Goal: Task Accomplishment & Management: Use online tool/utility

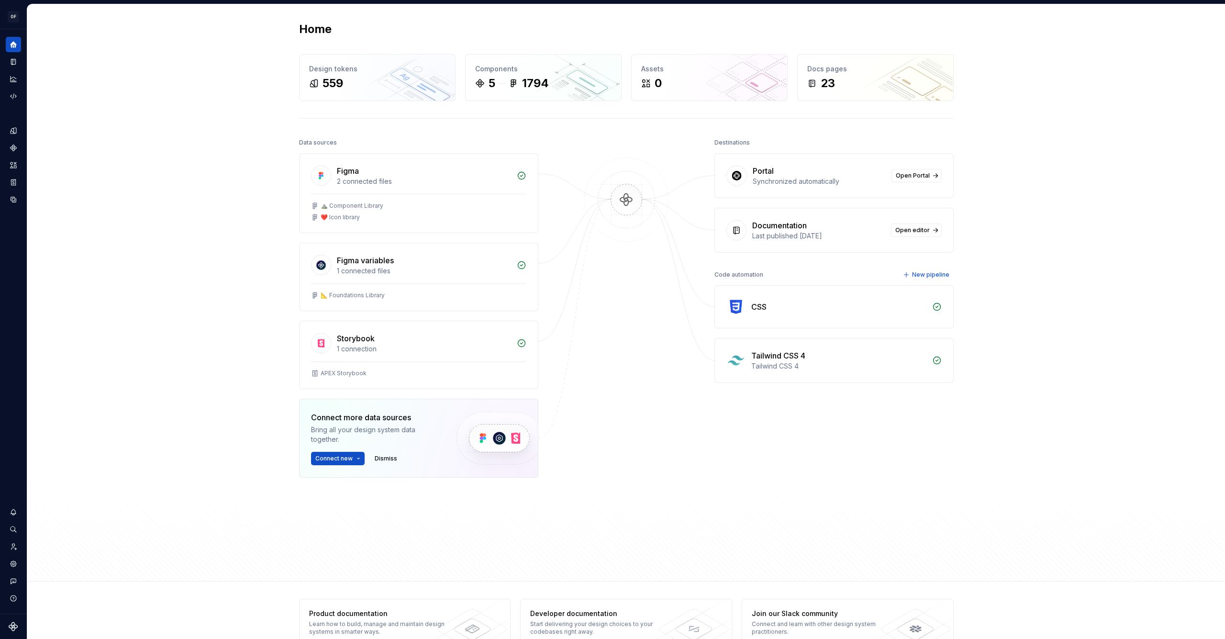
click at [746, 307] on div "CSS" at bounding box center [834, 307] width 238 height 42
click at [10, 98] on div "Code automation" at bounding box center [13, 96] width 15 height 15
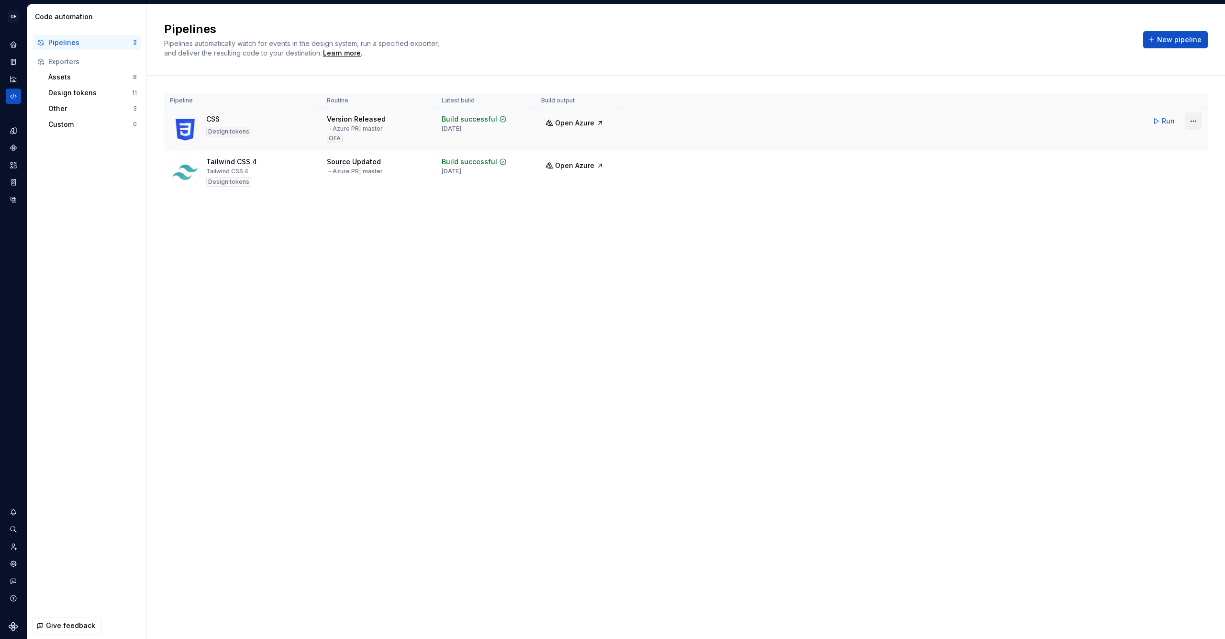
click at [1199, 122] on html "OF APEX AL Design system data Code automation Pipelines 2 Exporters Assets 8 De…" at bounding box center [612, 319] width 1225 height 639
click at [1179, 141] on div "Edit pipeline" at bounding box center [1181, 142] width 82 height 10
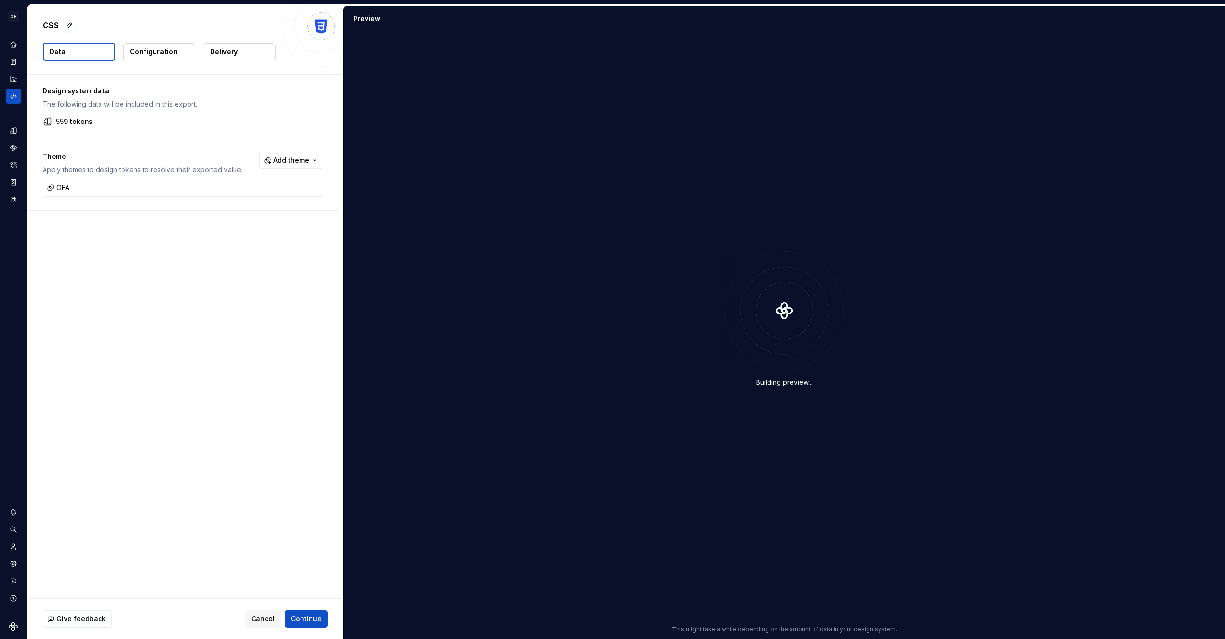
click at [144, 54] on p "Configuration" at bounding box center [154, 52] width 48 height 10
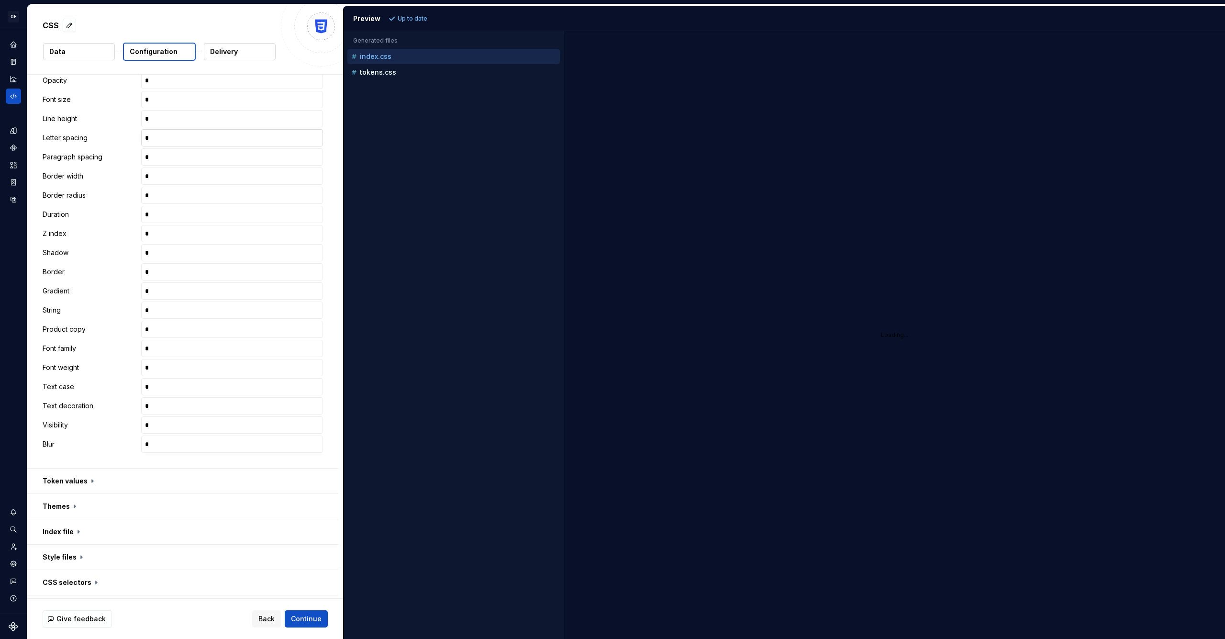
scroll to position [332, 0]
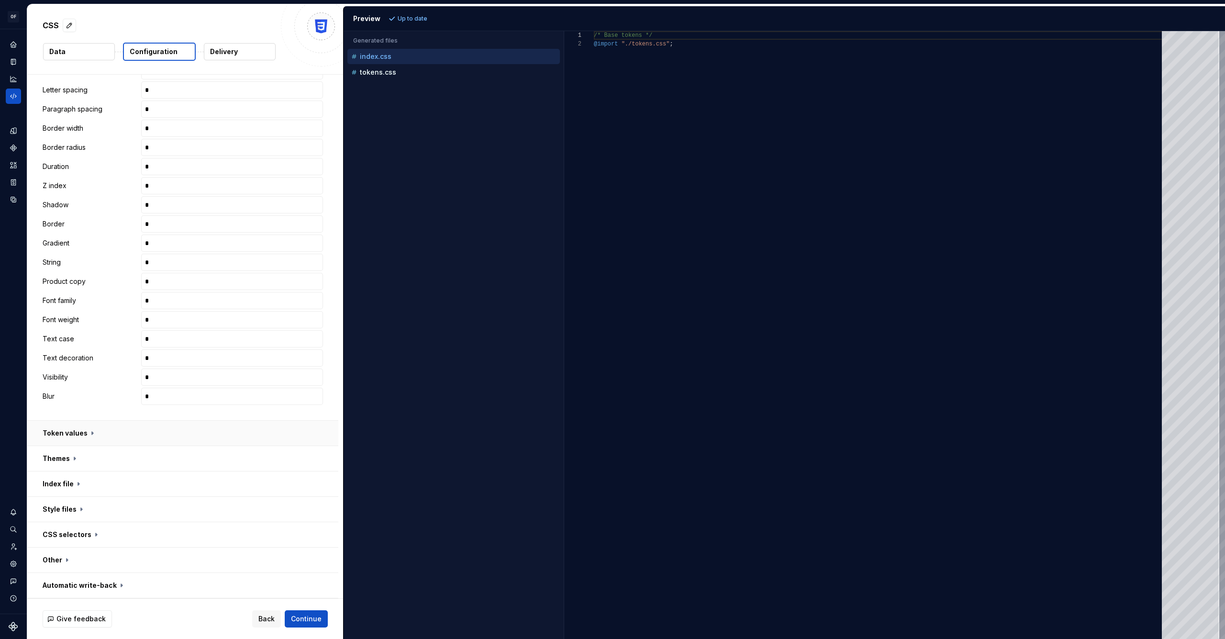
click at [62, 433] on button "button" at bounding box center [182, 433] width 311 height 25
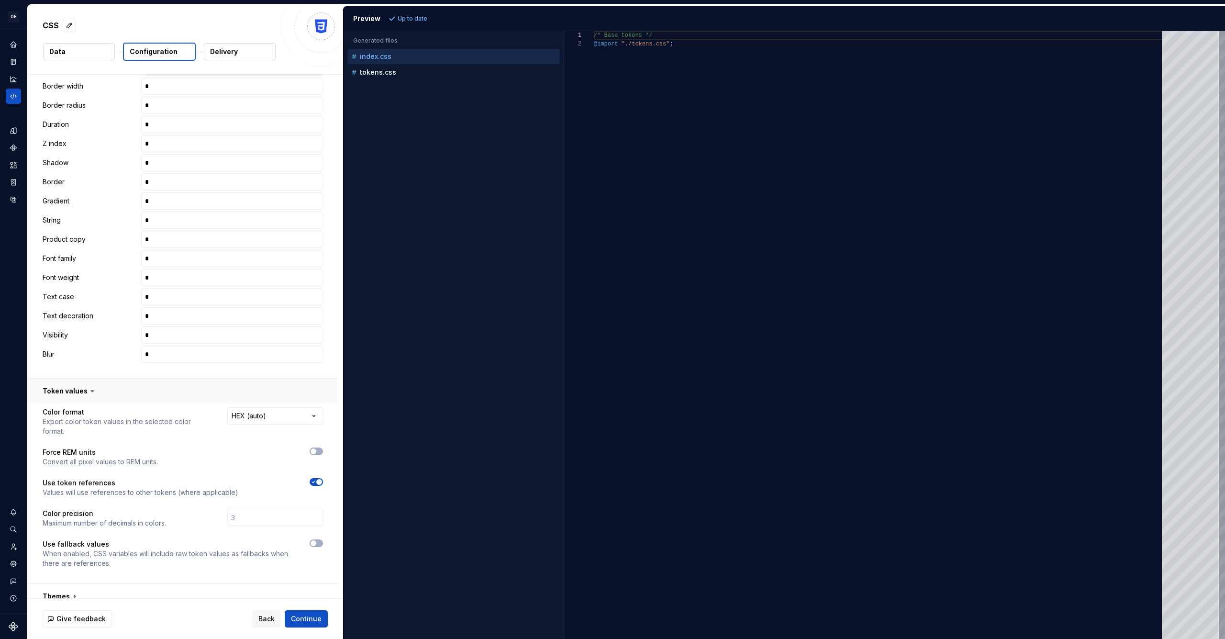
scroll to position [473, 0]
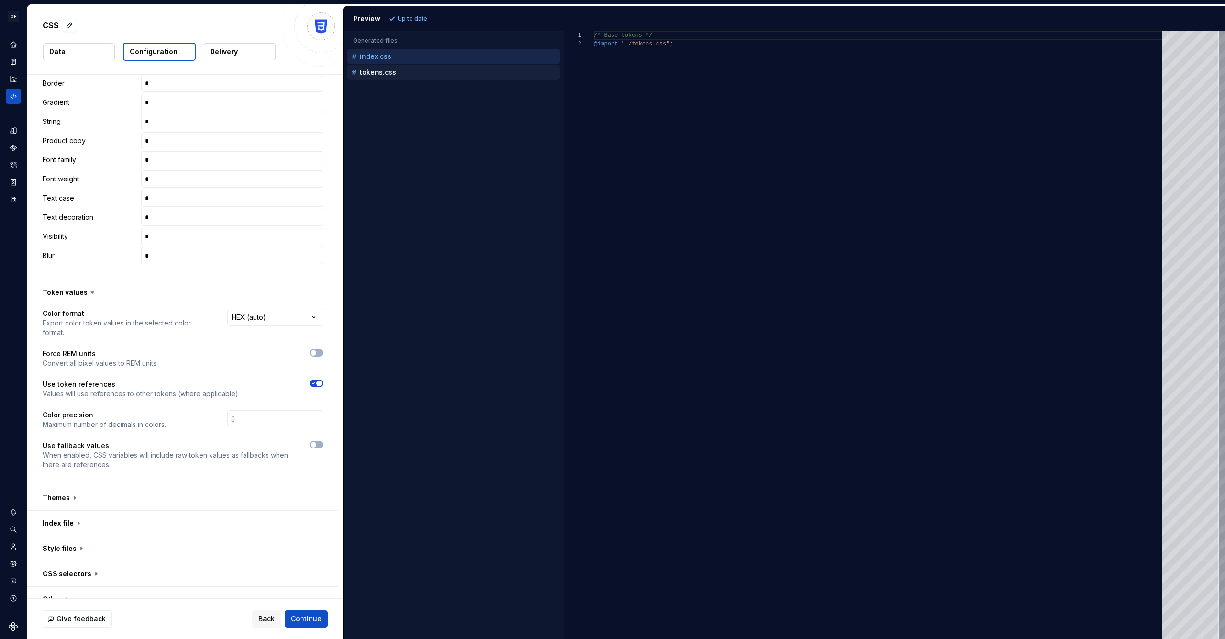
click at [366, 68] on p "tokens.css" at bounding box center [378, 72] width 36 height 8
type textarea "**********"
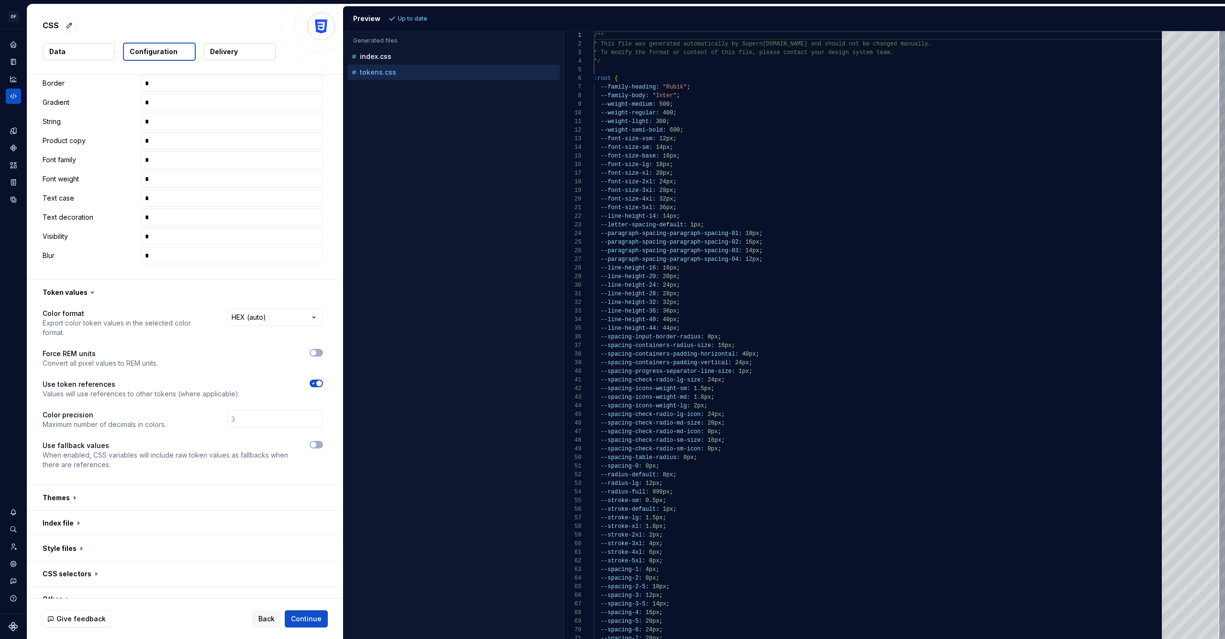
scroll to position [86, 0]
click at [317, 352] on button "button" at bounding box center [316, 353] width 13 height 8
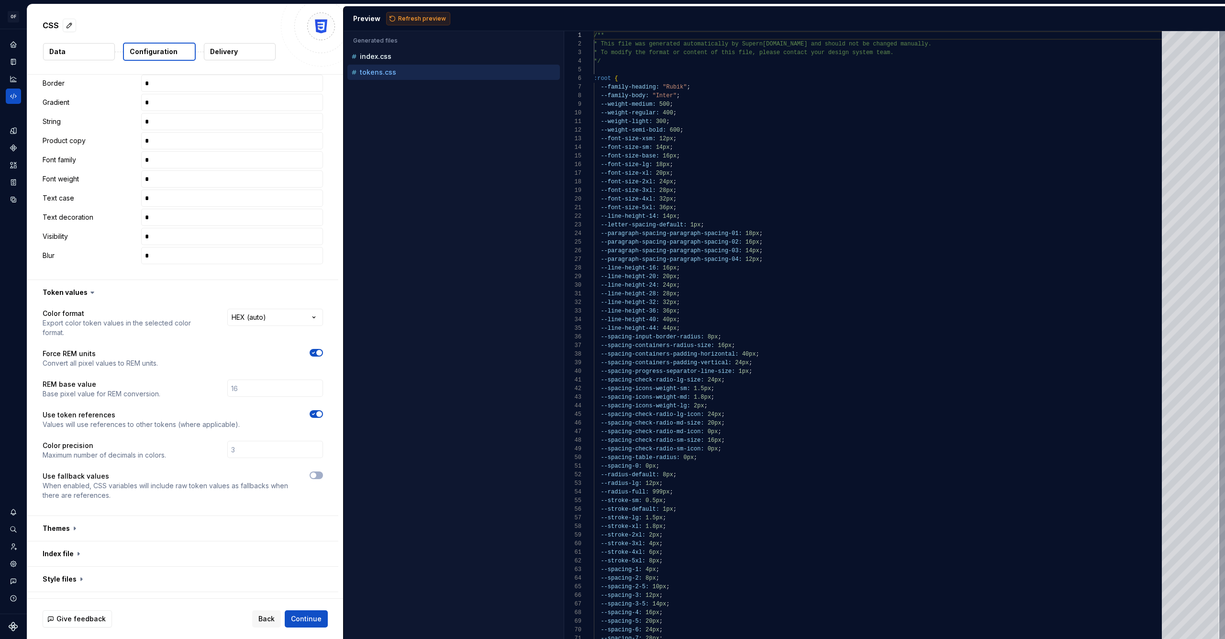
click at [411, 19] on span "Refresh preview" at bounding box center [422, 19] width 48 height 8
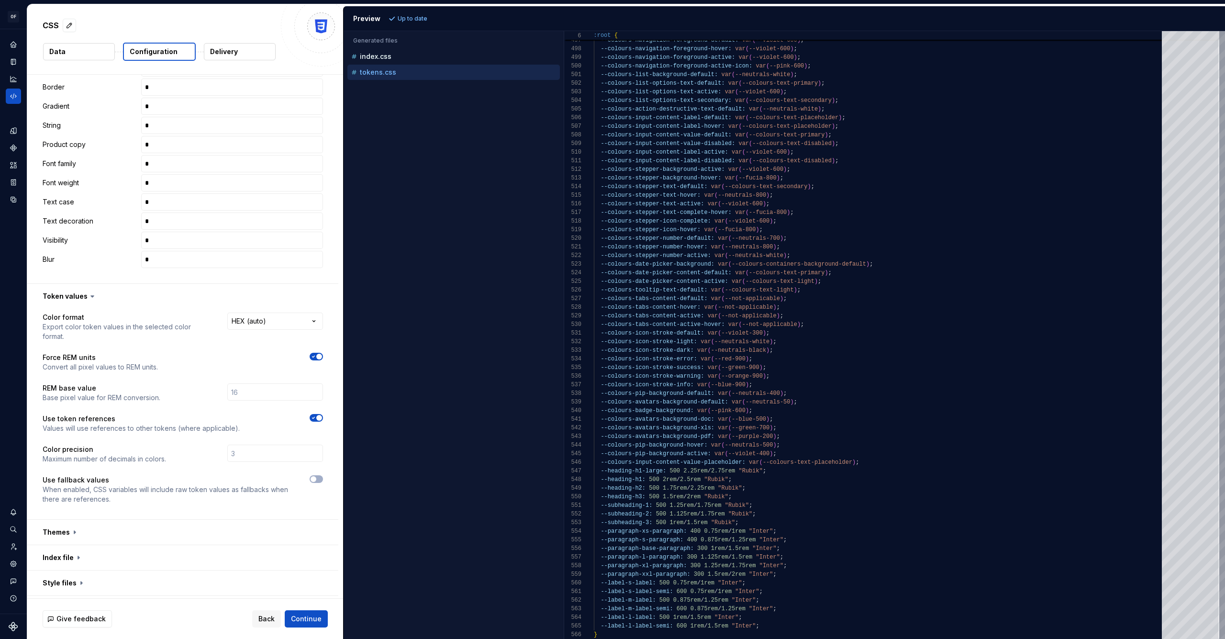
scroll to position [542, 0]
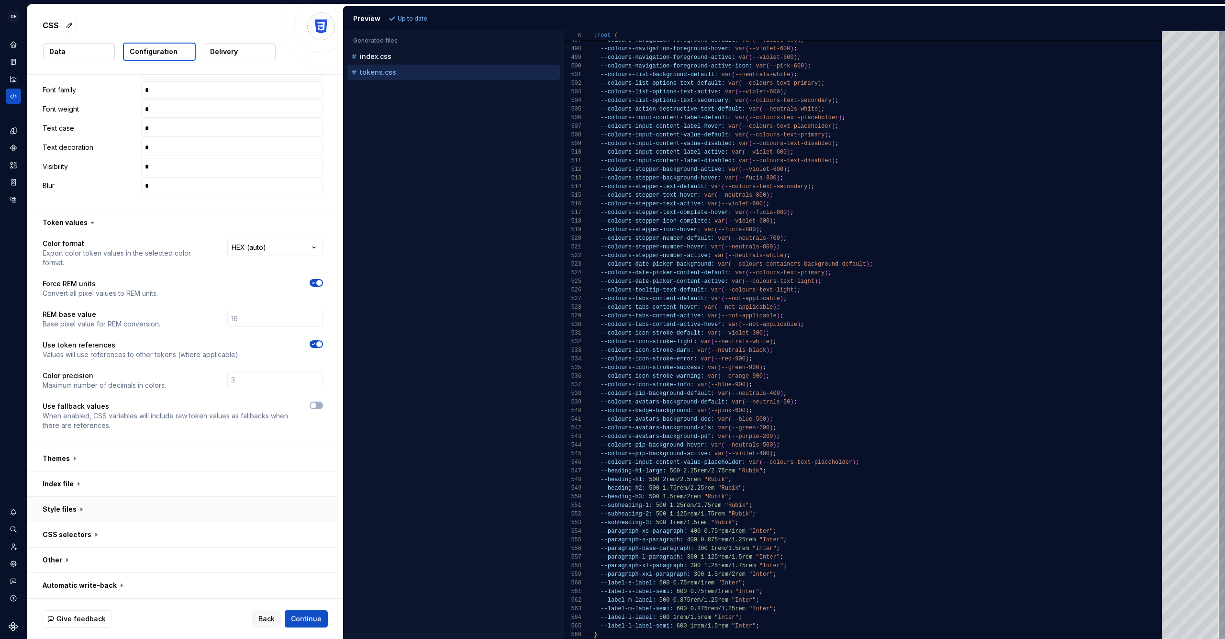
click at [80, 508] on button "button" at bounding box center [182, 509] width 311 height 25
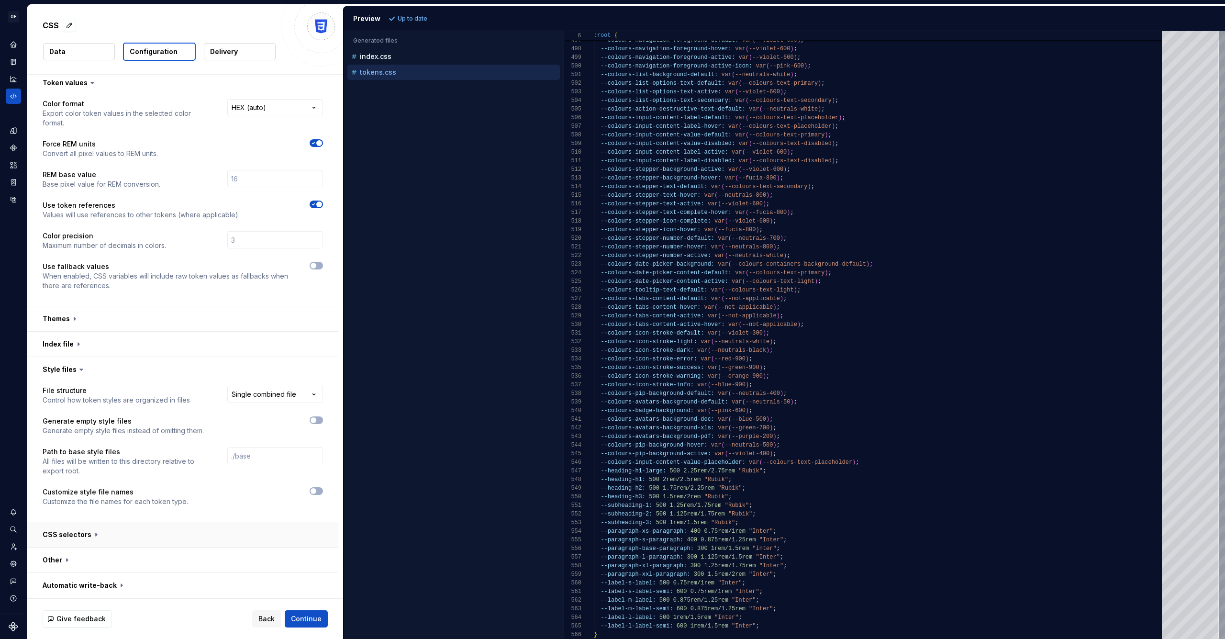
click at [85, 535] on button "button" at bounding box center [182, 534] width 311 height 25
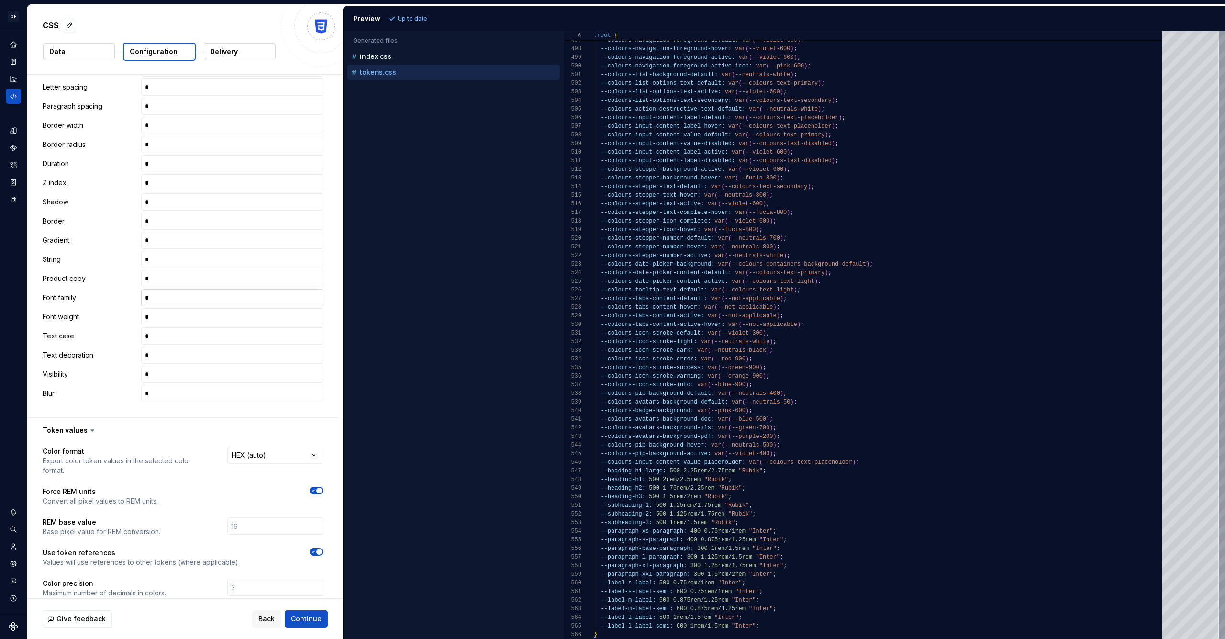
scroll to position [572, 0]
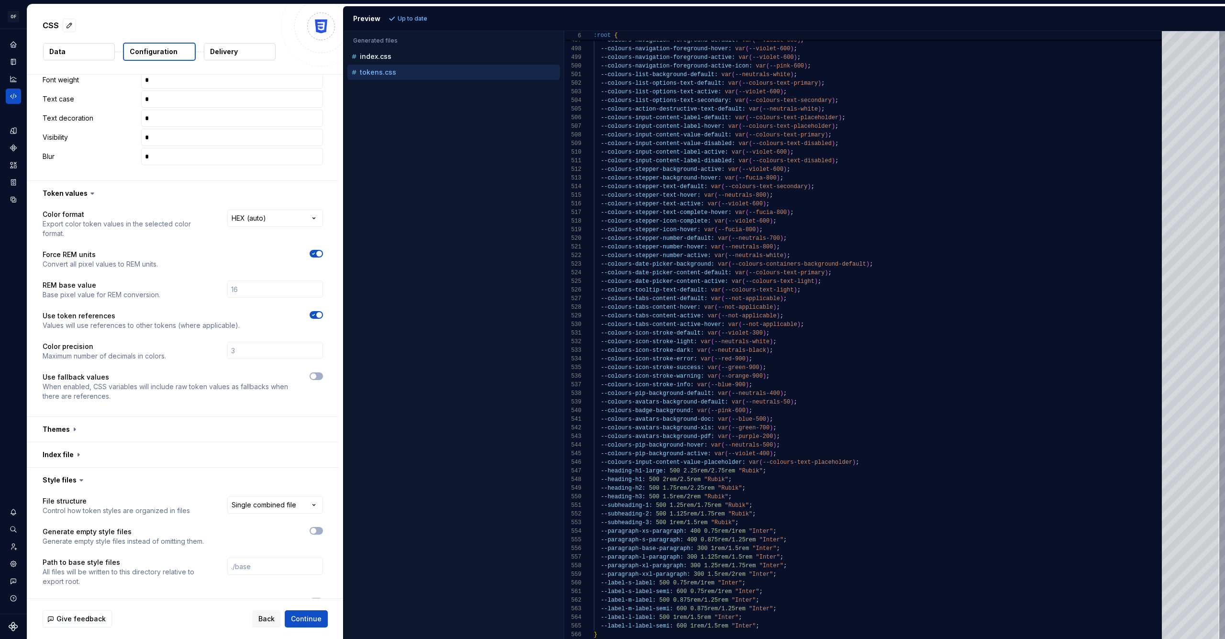
click at [316, 253] on span "button" at bounding box center [319, 254] width 6 height 6
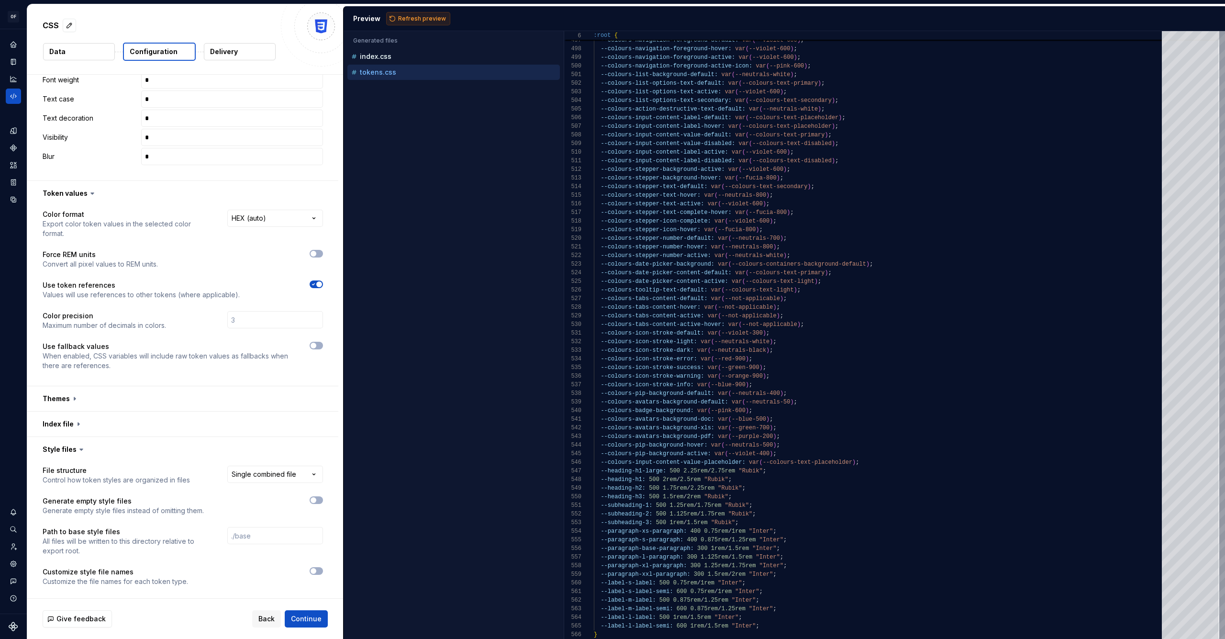
click at [434, 16] on span "Refresh preview" at bounding box center [422, 19] width 48 height 8
